Goal: Check status

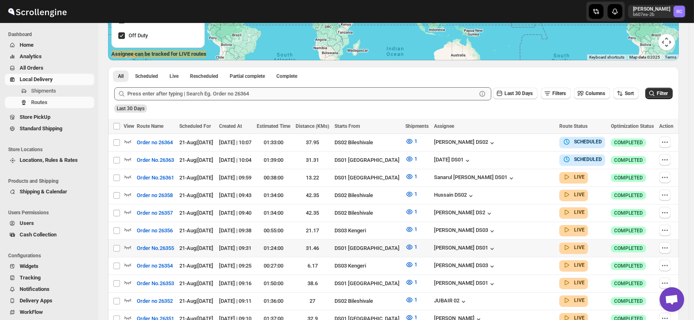
scroll to position [147, 0]
click at [126, 256] on div "View on map" at bounding box center [128, 248] width 40 height 18
click at [127, 260] on icon "button" at bounding box center [128, 264] width 8 height 8
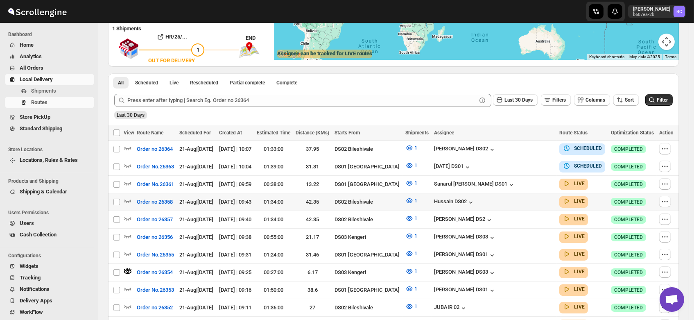
scroll to position [0, 0]
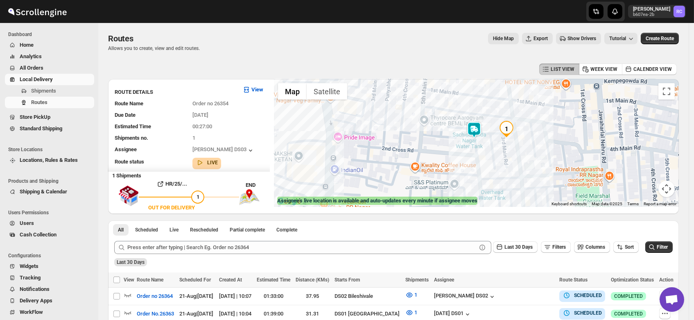
drag, startPoint x: 510, startPoint y: 126, endPoint x: 483, endPoint y: 154, distance: 38.8
click at [483, 154] on div at bounding box center [476, 143] width 405 height 128
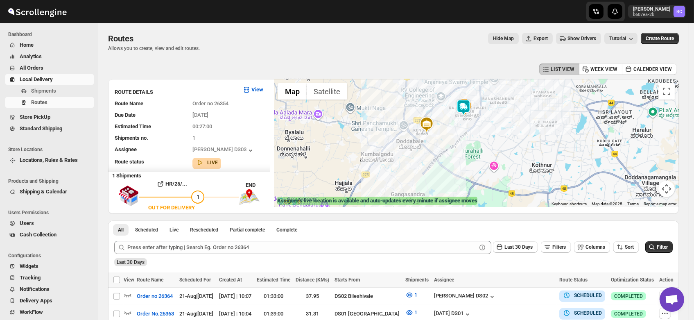
drag, startPoint x: 400, startPoint y: 156, endPoint x: 438, endPoint y: 112, distance: 59.2
click at [438, 112] on div "To navigate, press the arrow keys." at bounding box center [476, 143] width 405 height 128
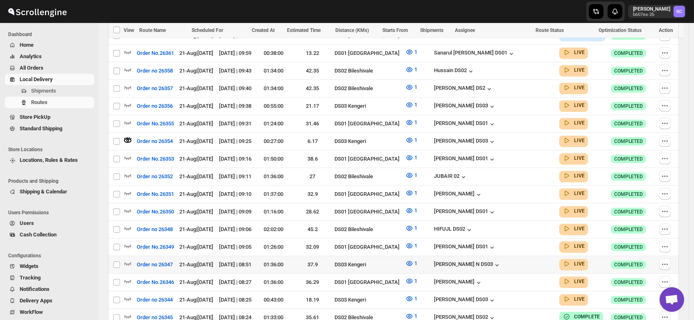
scroll to position [278, 0]
click at [127, 260] on icon "button" at bounding box center [128, 264] width 8 height 8
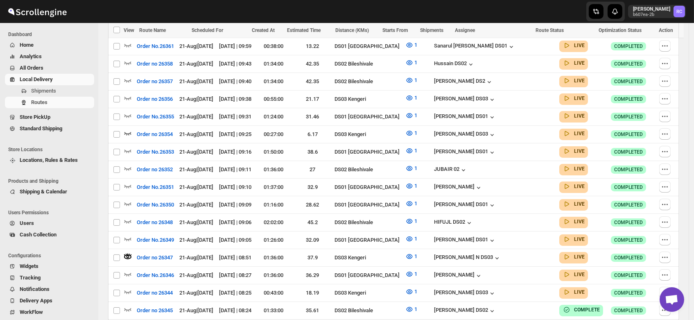
scroll to position [289, 0]
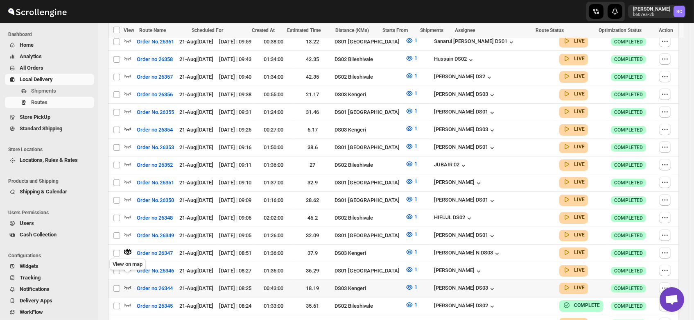
click at [127, 283] on icon "button" at bounding box center [128, 287] width 8 height 8
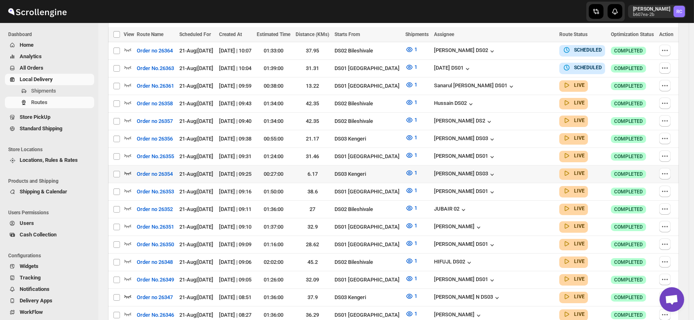
scroll to position [251, 0]
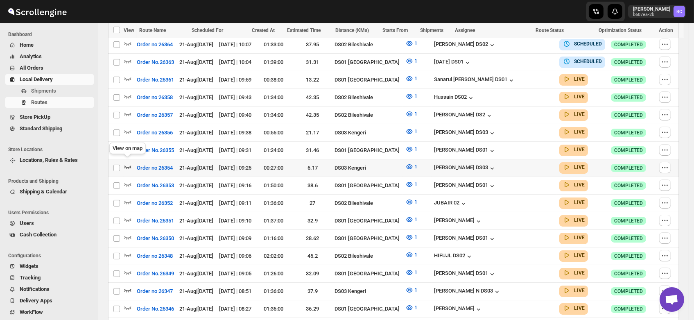
click at [128, 163] on icon "button" at bounding box center [128, 167] width 8 height 8
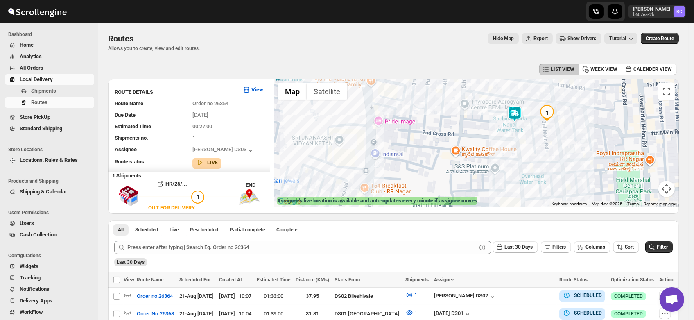
drag, startPoint x: 551, startPoint y: 111, endPoint x: 525, endPoint y: 137, distance: 36.2
click at [525, 137] on div at bounding box center [476, 143] width 405 height 128
click at [518, 114] on img at bounding box center [513, 115] width 16 height 16
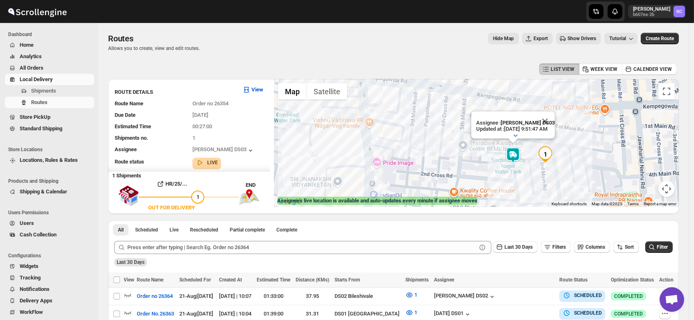
click at [550, 150] on img "1" at bounding box center [545, 154] width 16 height 16
click at [555, 113] on button "Close" at bounding box center [545, 121] width 20 height 20
click at [605, 109] on button "Close" at bounding box center [599, 119] width 20 height 20
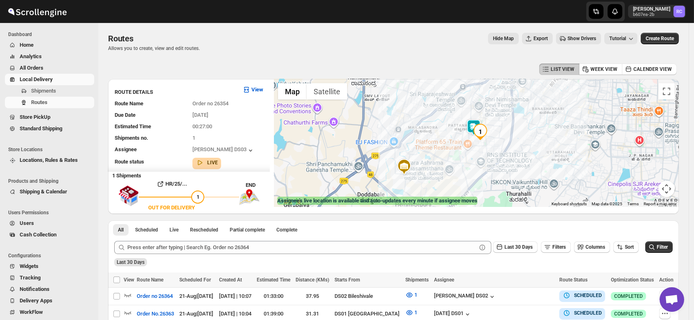
click at [465, 135] on div at bounding box center [476, 143] width 405 height 128
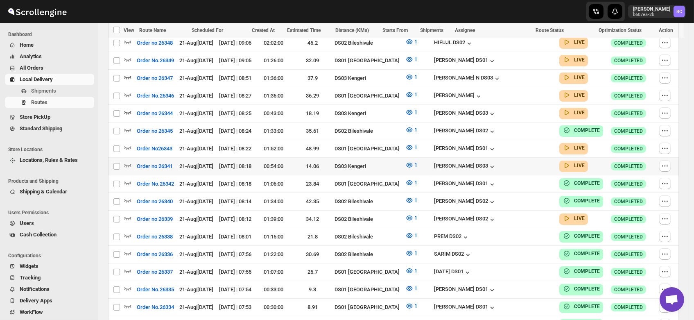
scroll to position [462, 0]
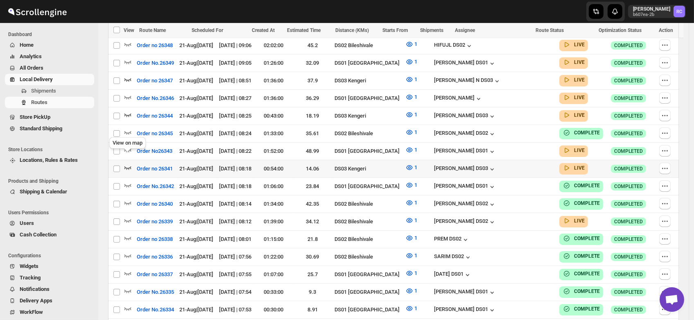
click at [128, 163] on icon "button" at bounding box center [128, 167] width 8 height 8
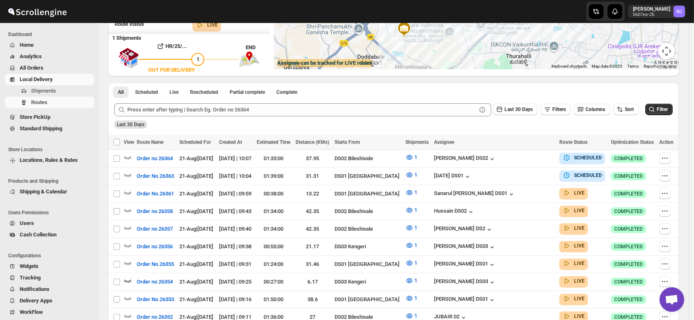
scroll to position [0, 0]
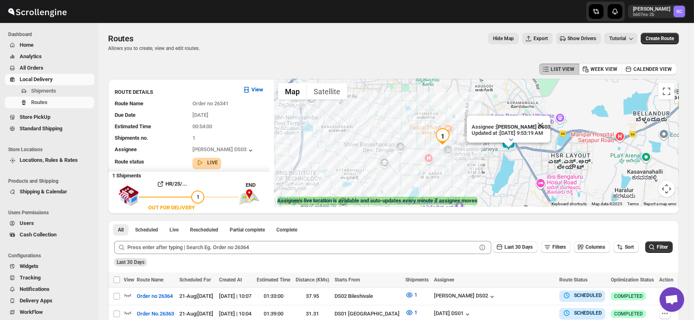
drag, startPoint x: 657, startPoint y: 144, endPoint x: 499, endPoint y: 170, distance: 160.6
click at [499, 170] on div "Assignee : Mohim uddin DS03 Updated at : 8/21/2025, 9:53:19 AM Duty mode Enable…" at bounding box center [476, 143] width 405 height 128
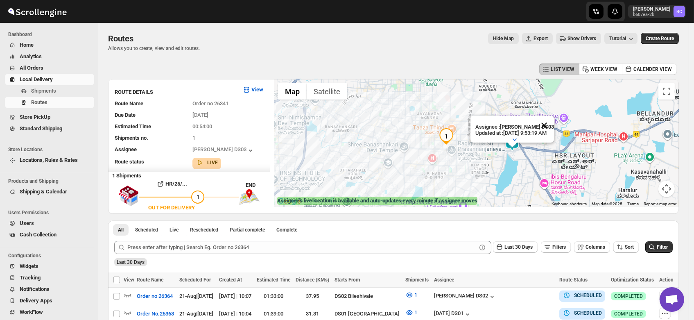
click at [554, 117] on button "Close" at bounding box center [544, 125] width 20 height 20
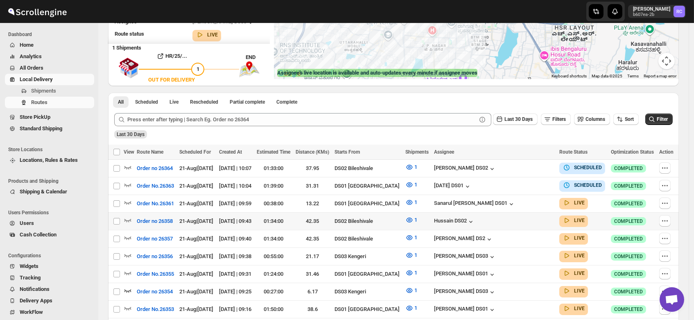
scroll to position [129, 0]
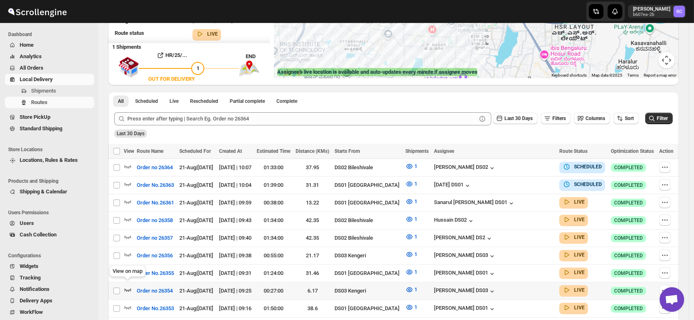
click at [126, 285] on icon "button" at bounding box center [128, 289] width 8 height 8
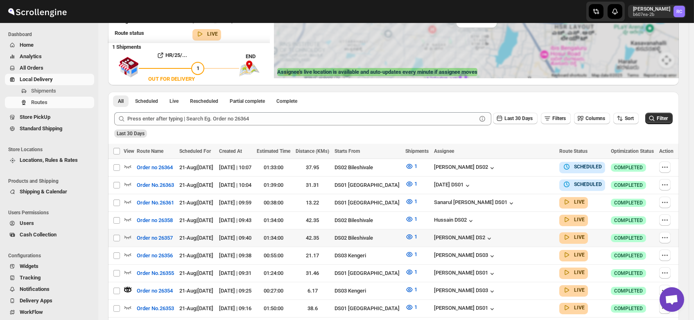
scroll to position [0, 0]
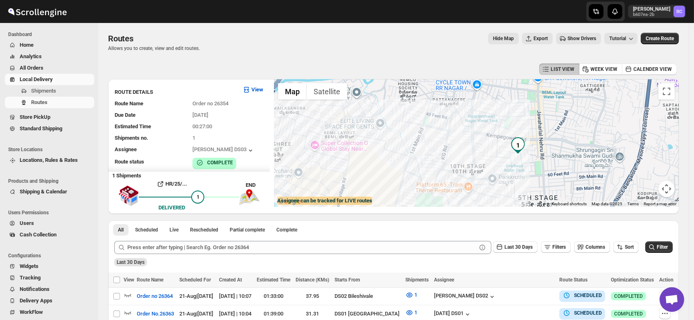
drag, startPoint x: 563, startPoint y: 122, endPoint x: 530, endPoint y: 169, distance: 58.0
click at [530, 169] on div at bounding box center [476, 143] width 405 height 128
